Goal: Find contact information: Find contact information

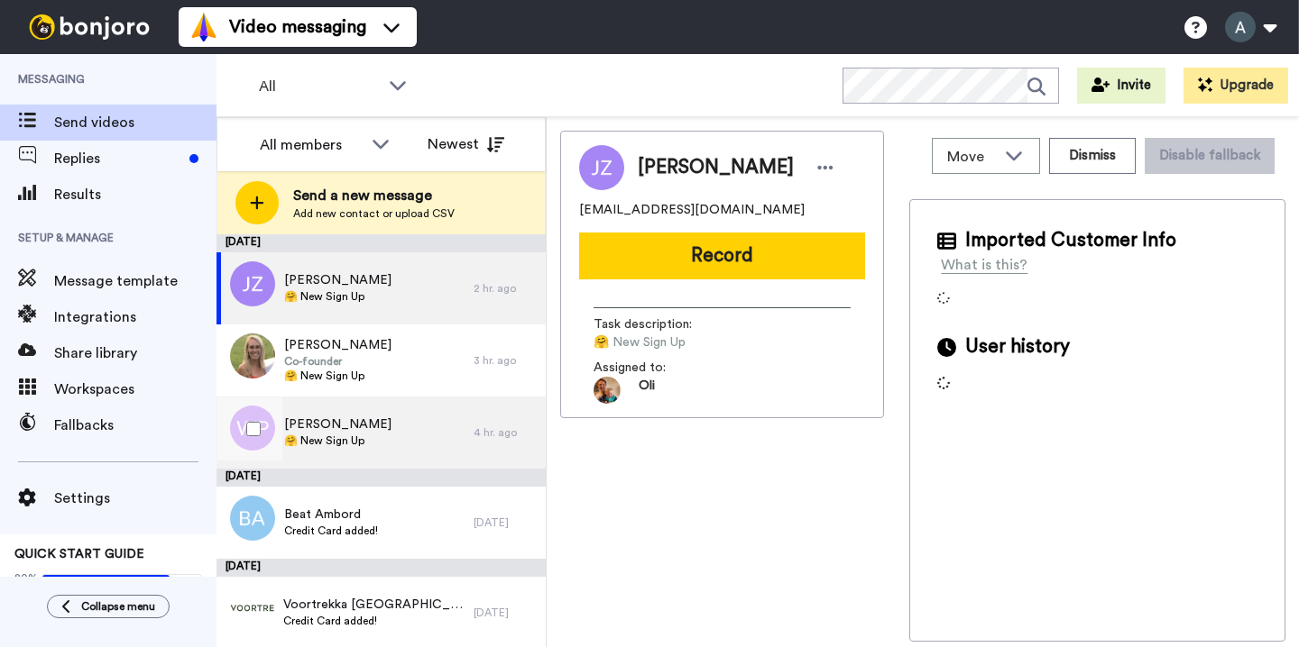
scroll to position [63, 0]
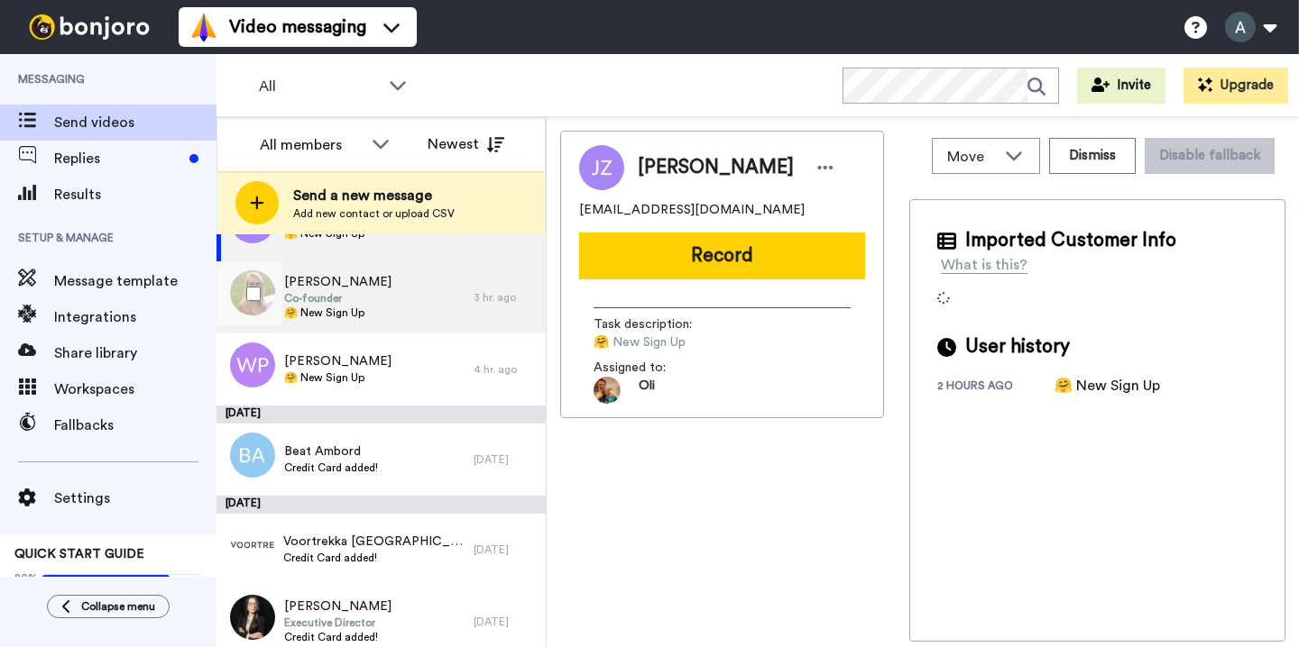
click at [383, 321] on div "[PERSON_NAME] Co-founder 🤗 New Sign Up" at bounding box center [344, 298] width 257 height 72
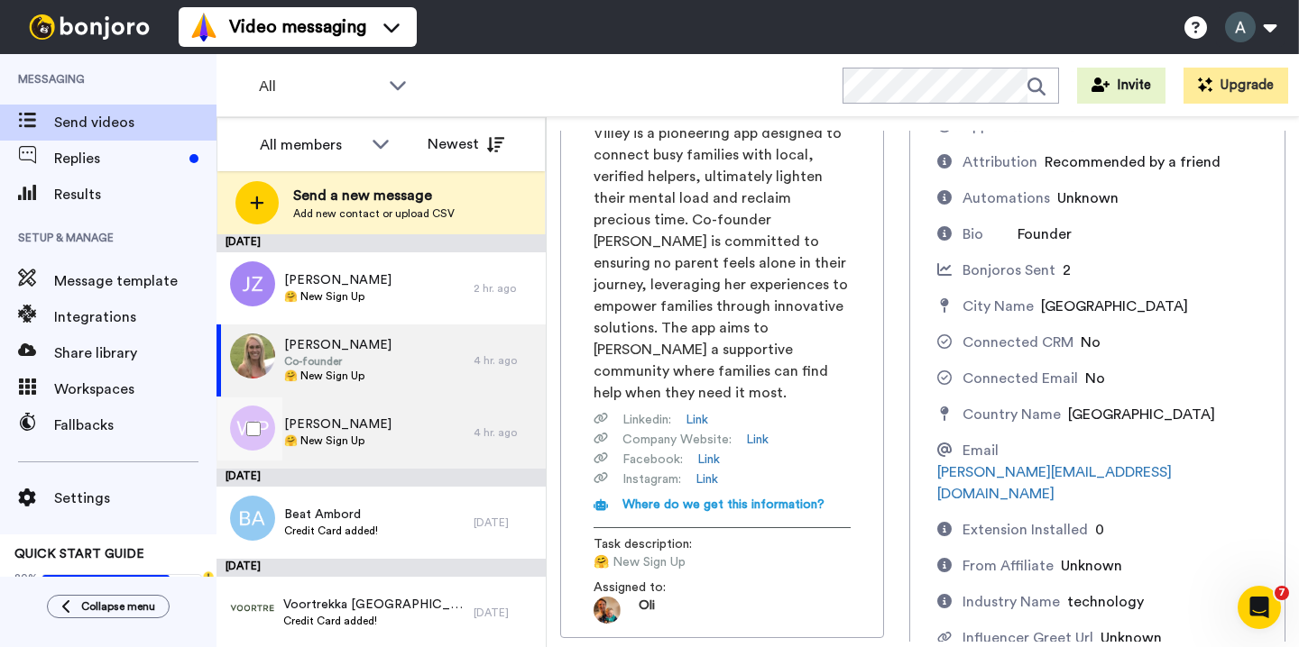
scroll to position [164, 0]
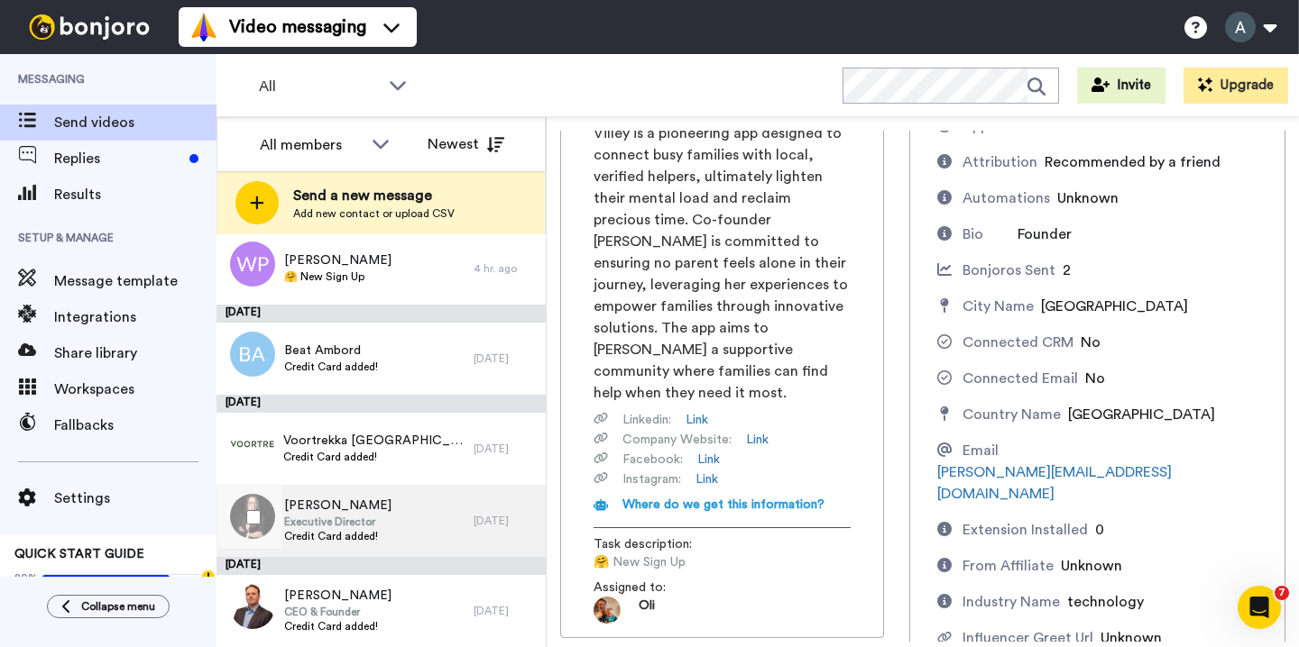
click at [435, 516] on div "Jackie Kancir Executive Director Credit Card added!" at bounding box center [344, 521] width 257 height 72
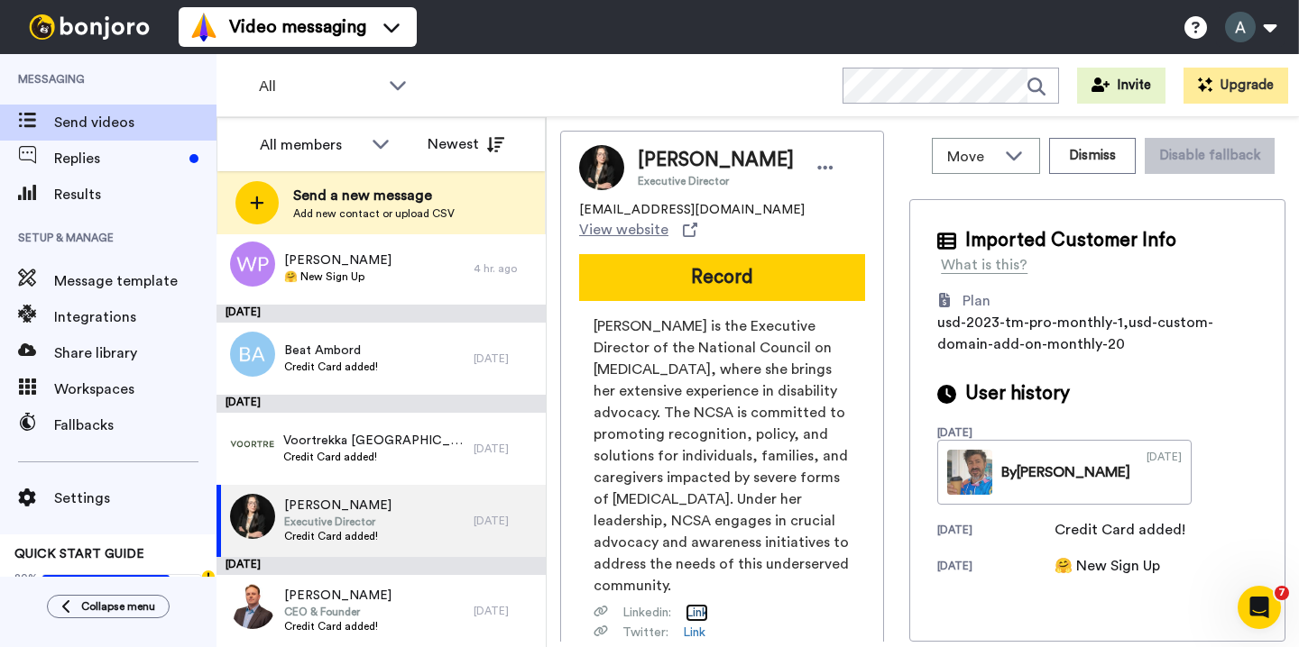
click at [698, 604] on link "Link" at bounding box center [696, 613] width 23 height 18
click at [694, 624] on link "Link" at bounding box center [694, 633] width 23 height 18
click at [659, 205] on span "policy@ncsautism.org" at bounding box center [691, 210] width 225 height 18
click at [678, 214] on span "policy@ncsautism.org" at bounding box center [691, 210] width 225 height 18
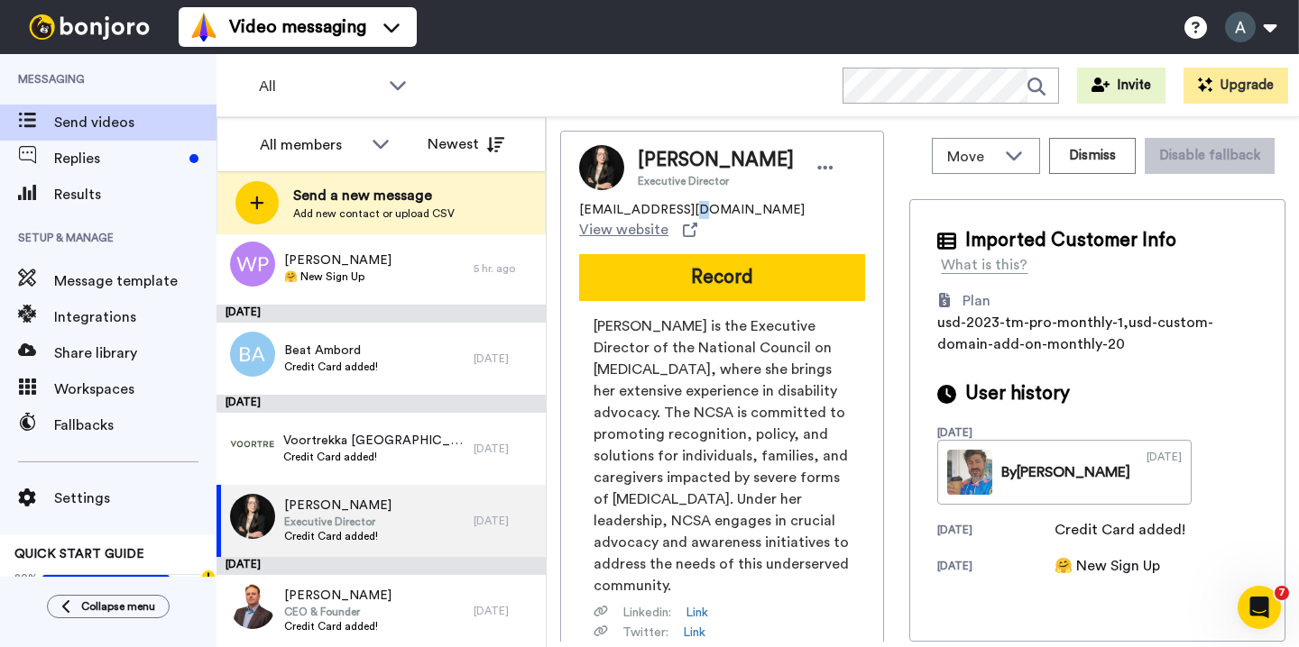
scroll to position [170, 0]
